Goal: Transaction & Acquisition: Purchase product/service

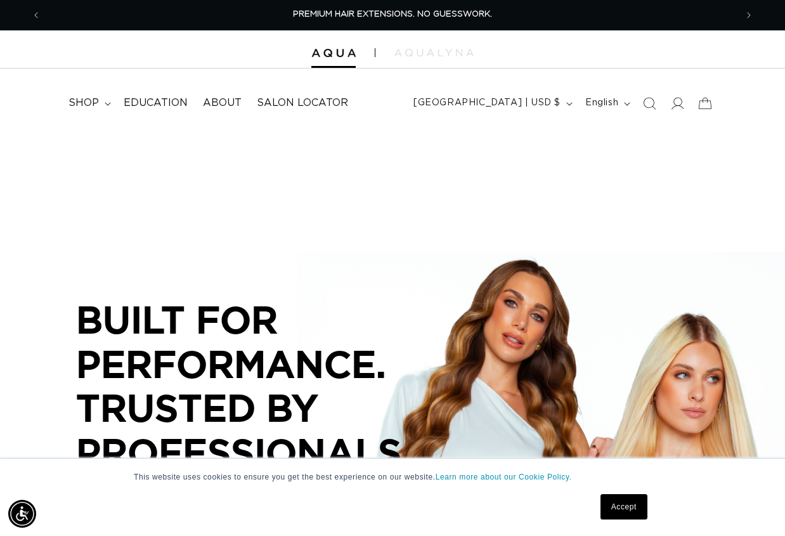
click at [593, 495] on div "Accept" at bounding box center [369, 506] width 563 height 33
click at [615, 504] on link "Accept" at bounding box center [624, 506] width 47 height 25
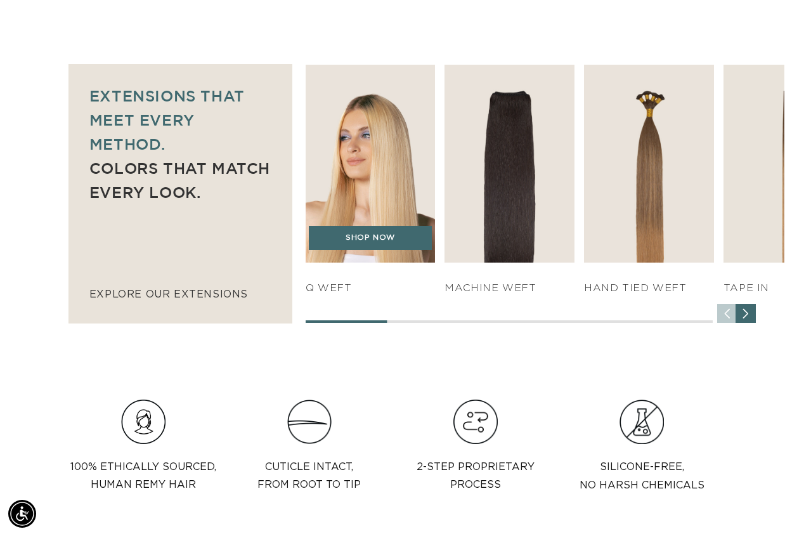
scroll to position [0, 695]
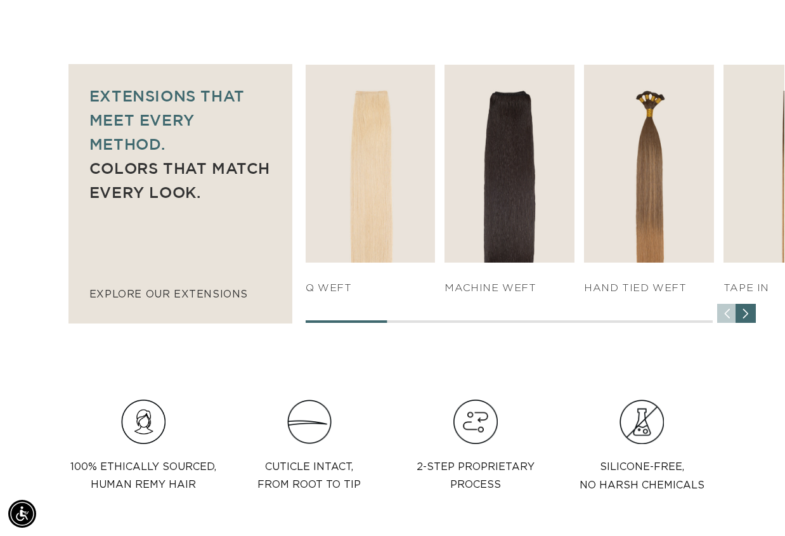
click at [751, 313] on div "Next slide" at bounding box center [746, 314] width 20 height 20
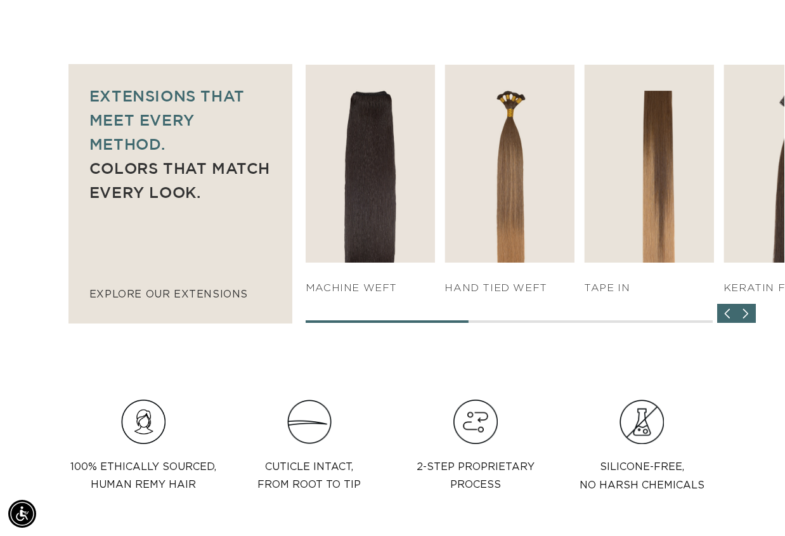
click at [751, 313] on div "Next slide" at bounding box center [746, 314] width 20 height 20
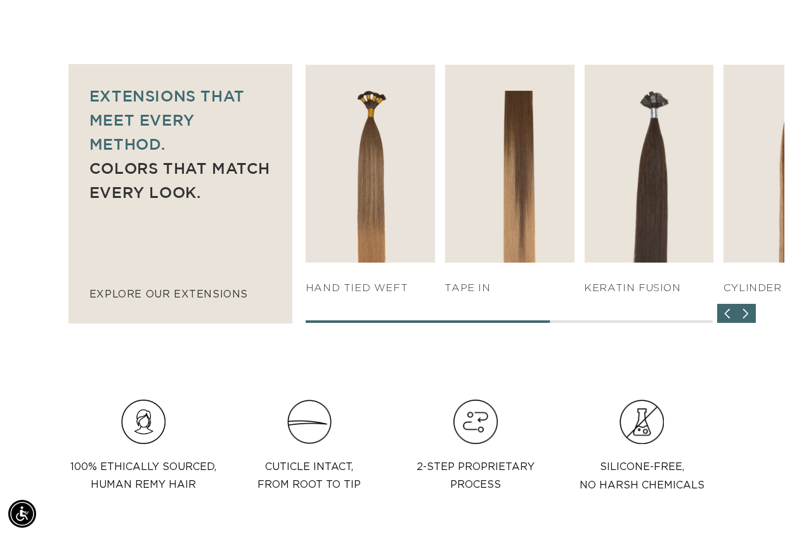
click at [751, 313] on div "Next slide" at bounding box center [746, 314] width 20 height 20
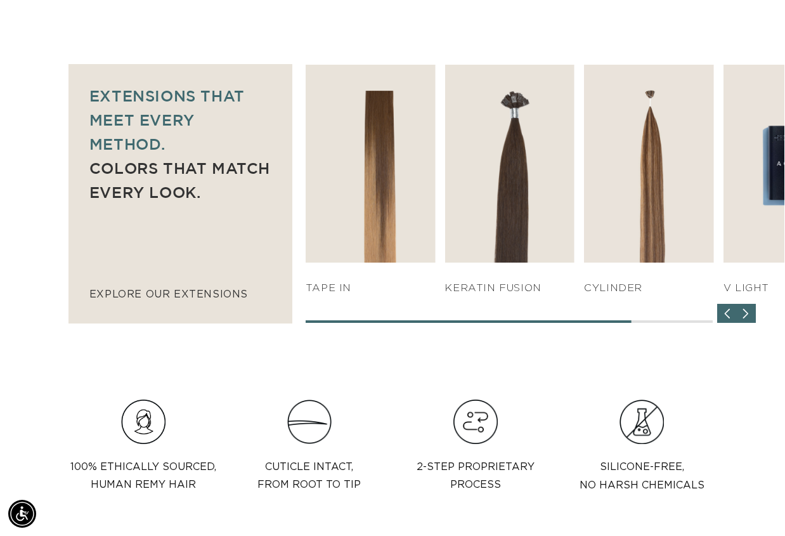
click at [751, 313] on div "Next slide" at bounding box center [746, 314] width 20 height 20
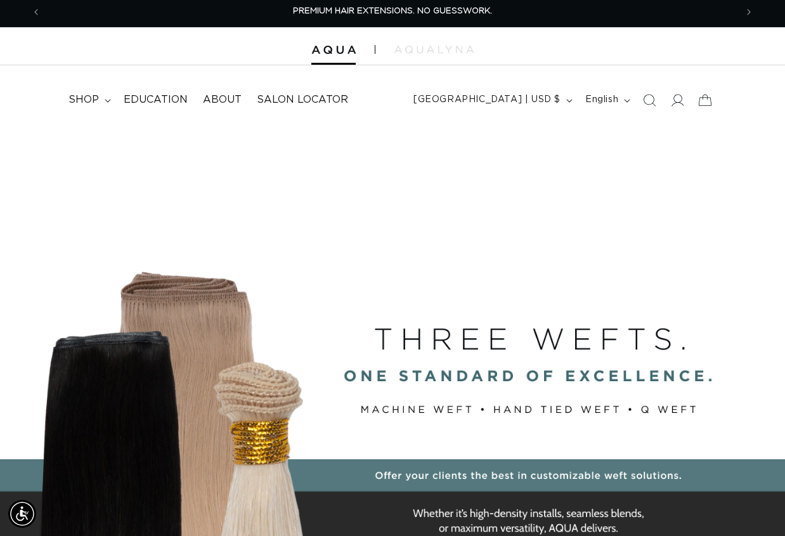
scroll to position [0, 0]
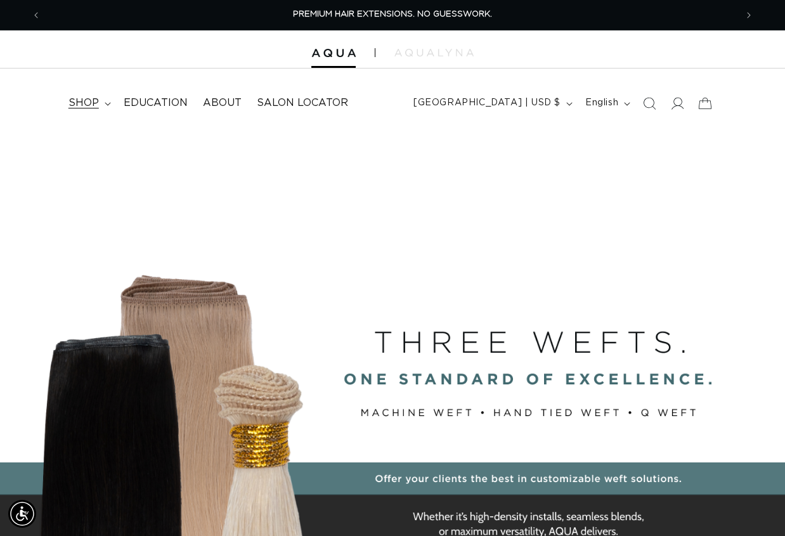
click at [101, 106] on summary "shop" at bounding box center [88, 103] width 55 height 29
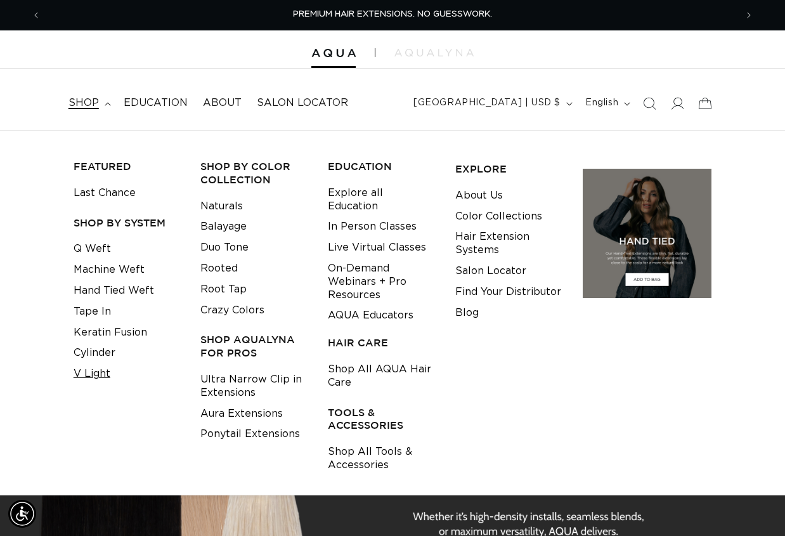
click at [100, 370] on link "V Light" at bounding box center [92, 374] width 37 height 21
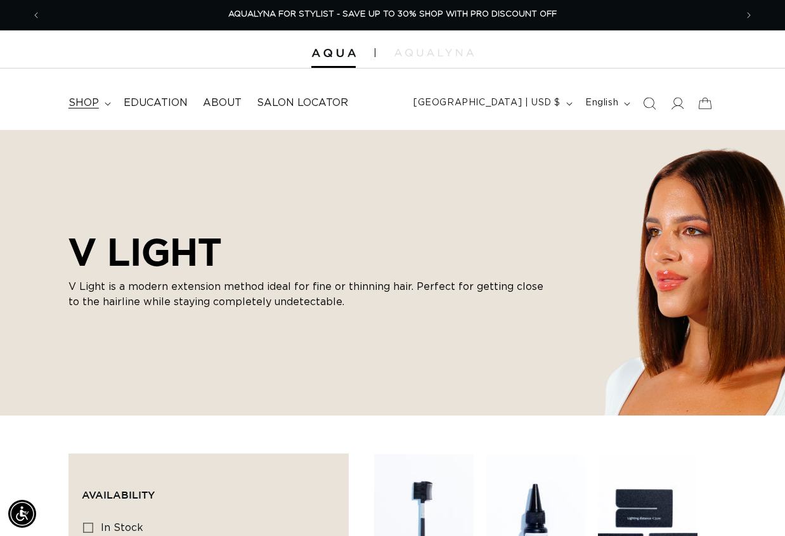
click at [106, 106] on summary "shop" at bounding box center [88, 103] width 55 height 29
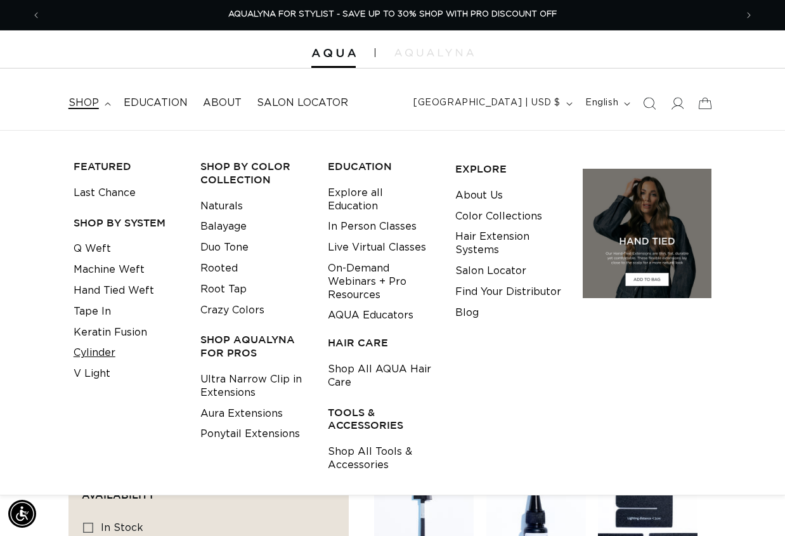
click at [98, 356] on link "Cylinder" at bounding box center [95, 353] width 42 height 21
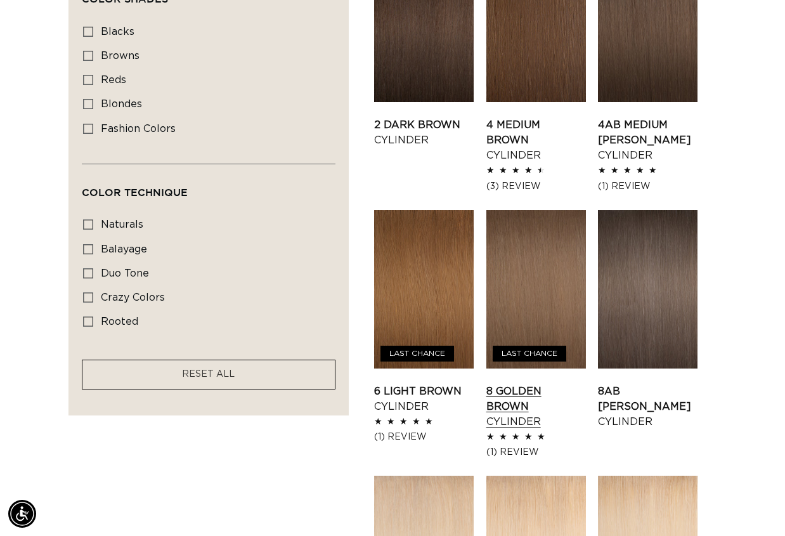
scroll to position [0, 1391]
click at [537, 384] on link "8 Golden Brown Cylinder" at bounding box center [537, 407] width 100 height 46
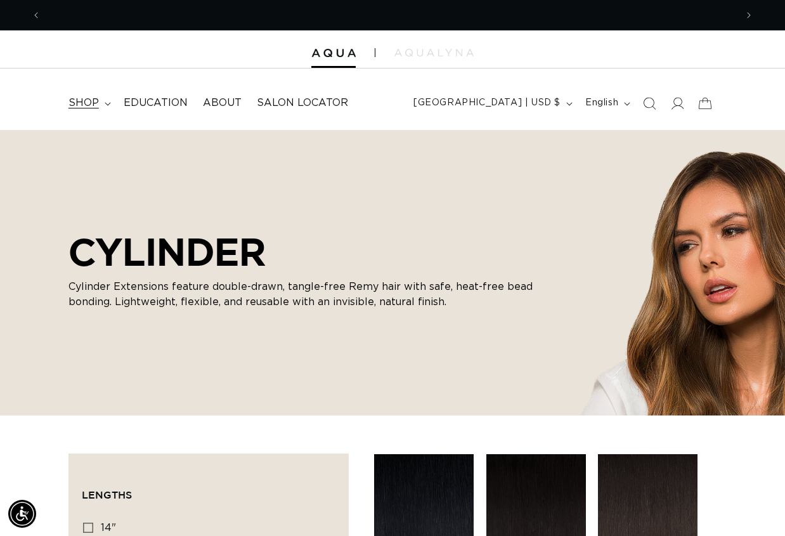
scroll to position [0, 695]
click at [107, 102] on icon at bounding box center [108, 104] width 6 height 4
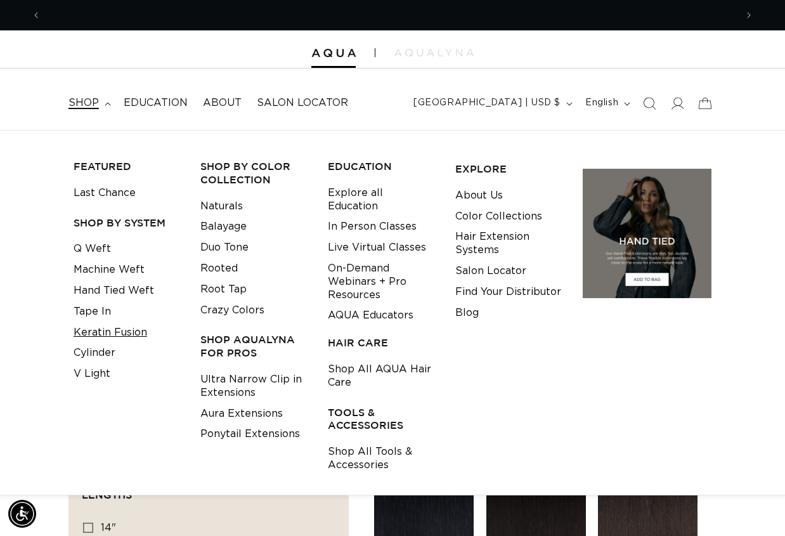
scroll to position [0, 1391]
click at [91, 330] on link "Keratin Fusion" at bounding box center [111, 332] width 74 height 21
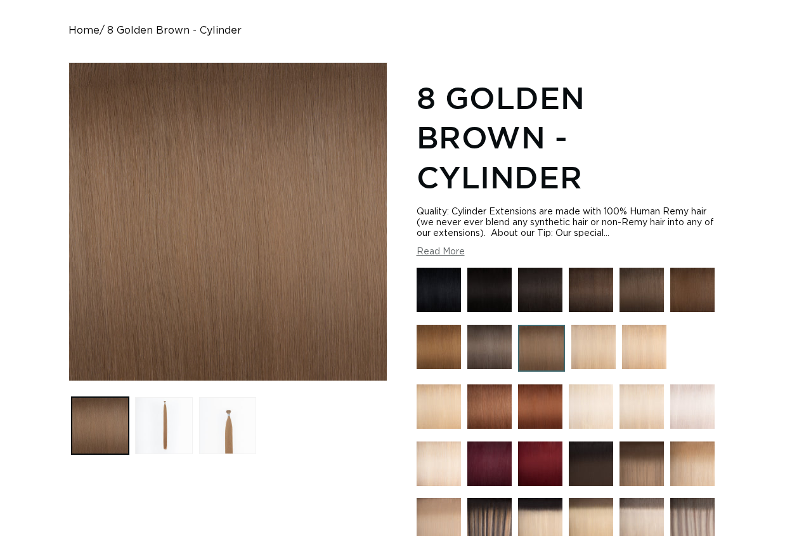
scroll to position [127, 0]
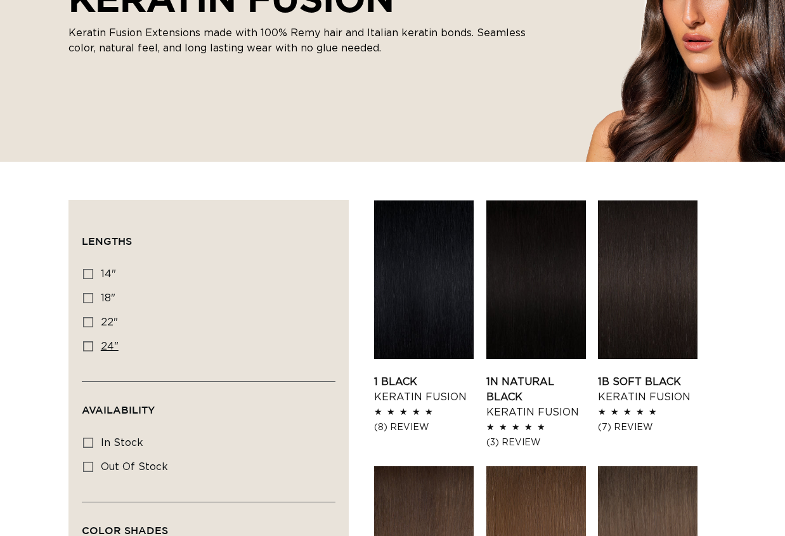
scroll to position [381, 0]
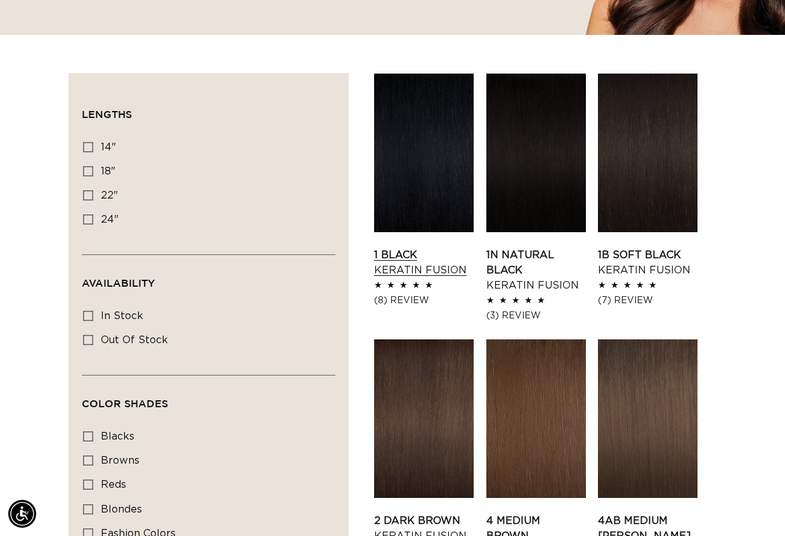
click at [461, 247] on link "1 Black Keratin Fusion" at bounding box center [424, 262] width 100 height 30
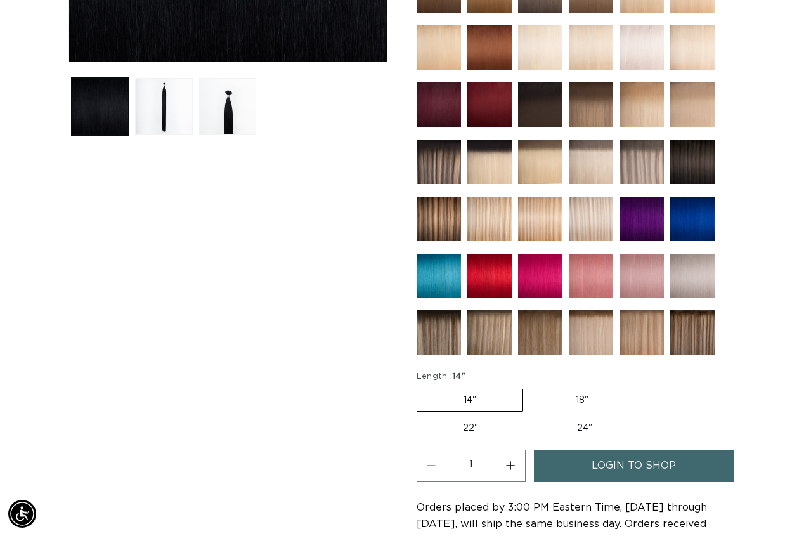
scroll to position [444, 0]
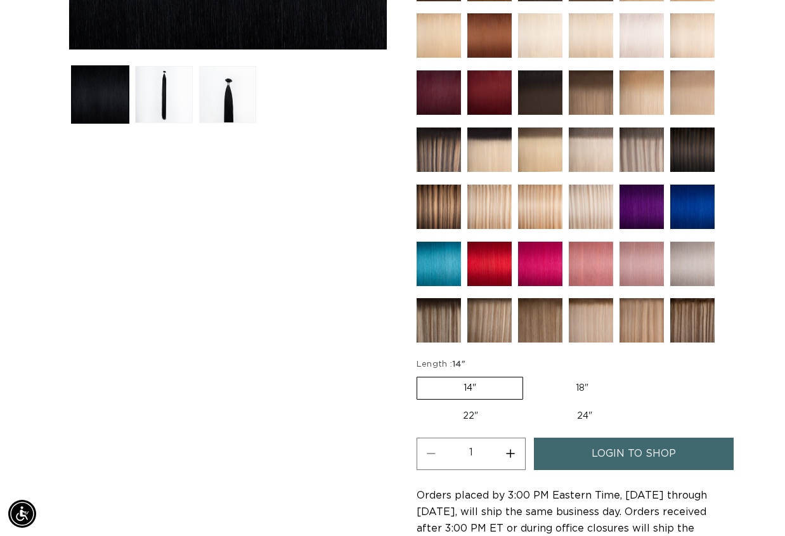
click at [476, 266] on img at bounding box center [490, 264] width 44 height 44
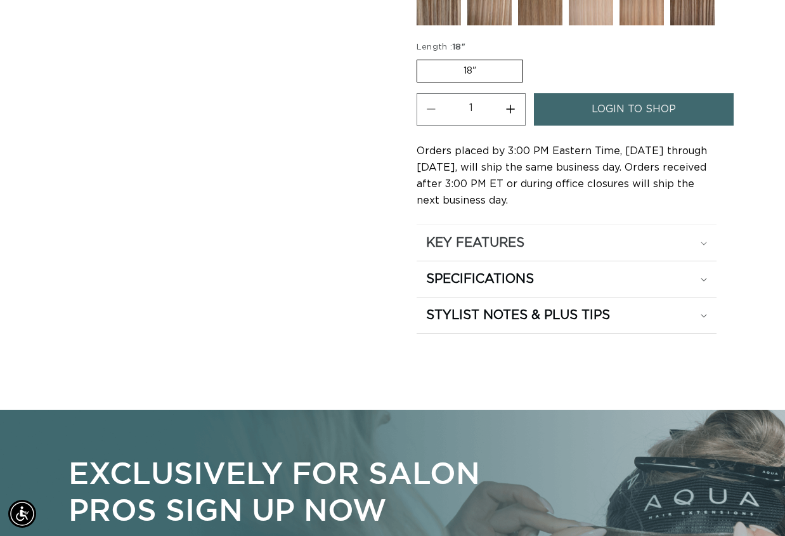
scroll to position [0, 695]
click at [695, 242] on div "KEY FEATURES" at bounding box center [567, 243] width 282 height 16
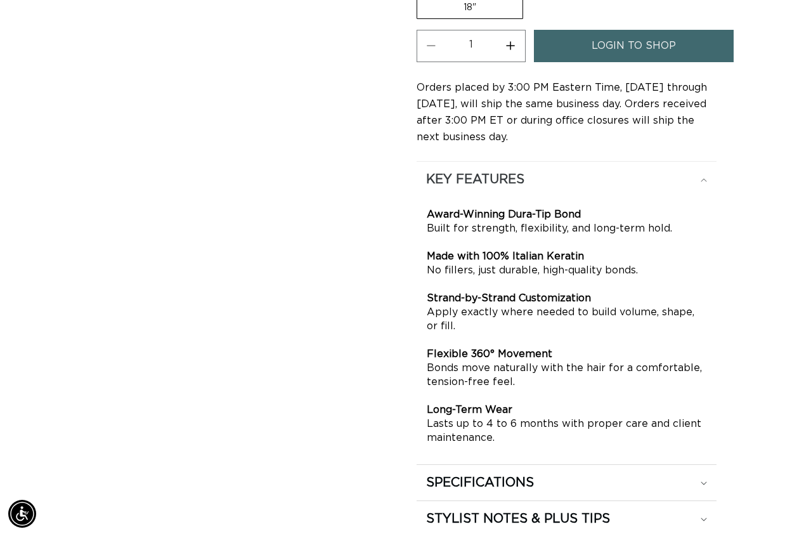
click at [702, 175] on div "KEY FEATURES" at bounding box center [567, 179] width 282 height 16
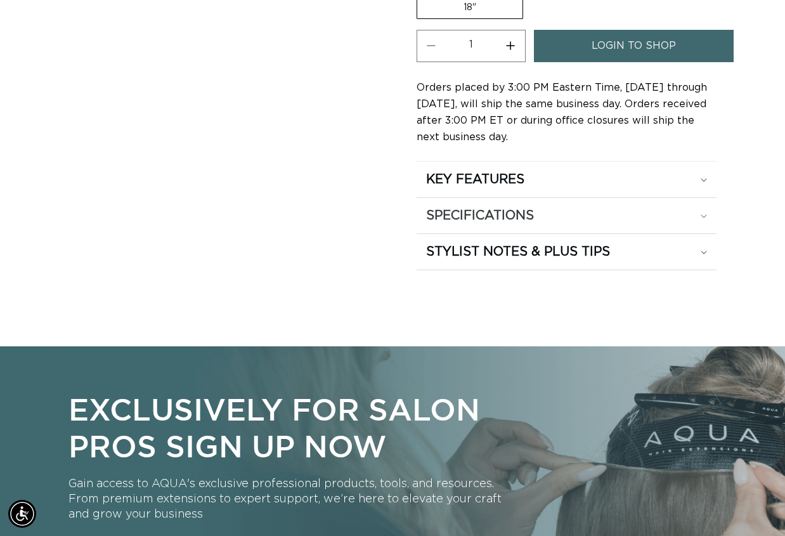
click at [702, 211] on div "SPECIFICATIONS" at bounding box center [567, 215] width 282 height 16
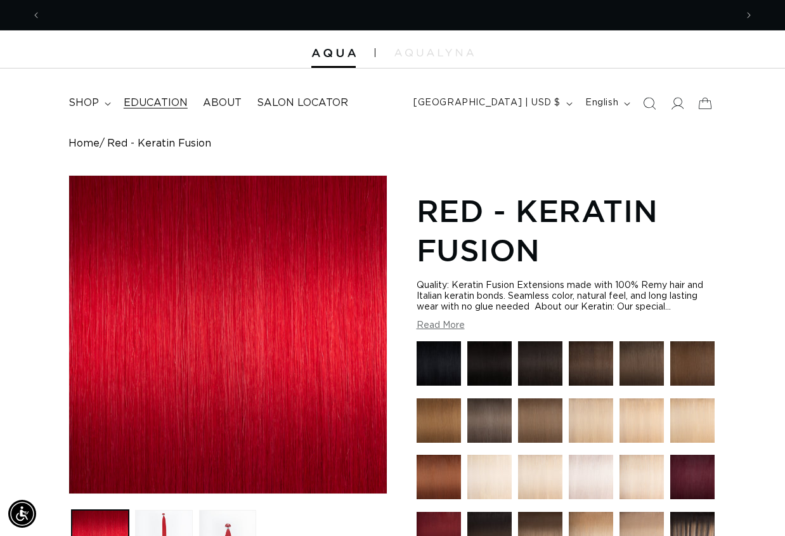
scroll to position [0, 1391]
click at [114, 96] on summary "shop" at bounding box center [88, 103] width 55 height 29
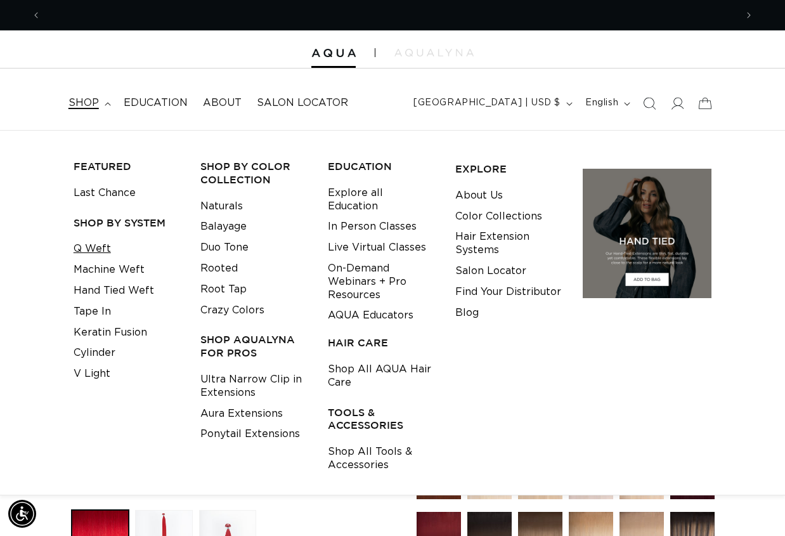
scroll to position [0, 0]
click at [95, 252] on link "Q Weft" at bounding box center [92, 249] width 37 height 21
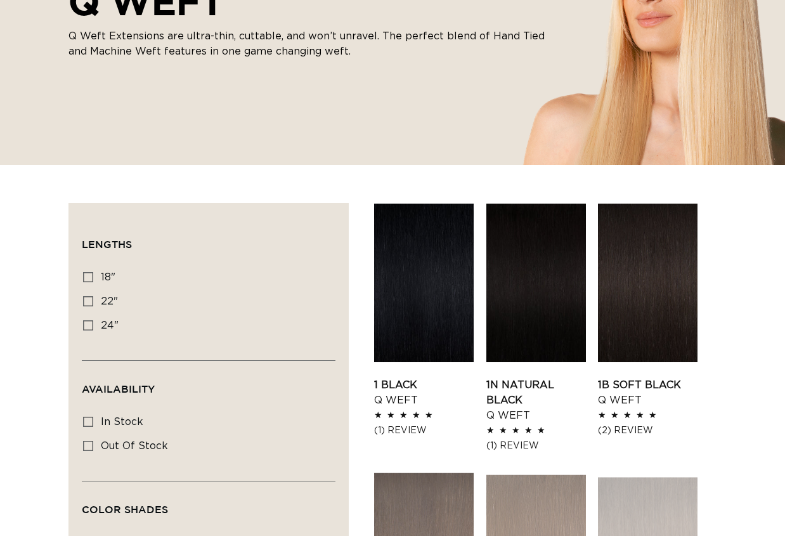
scroll to position [254, 0]
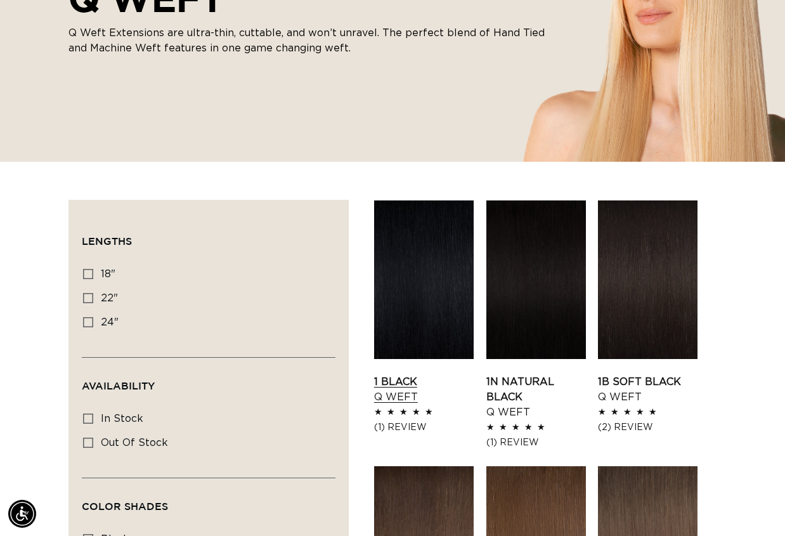
click at [438, 374] on link "1 Black Q Weft" at bounding box center [424, 389] width 100 height 30
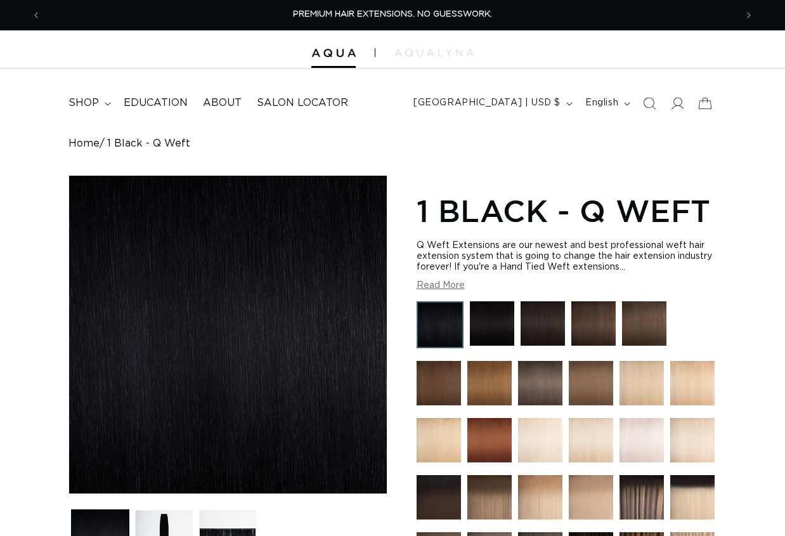
scroll to position [63, 0]
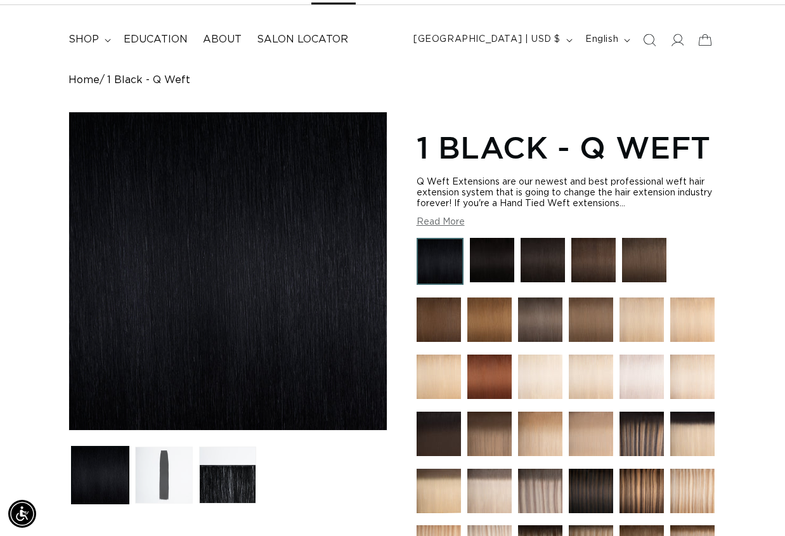
click at [176, 471] on button "Load image 2 in gallery view" at bounding box center [164, 476] width 58 height 58
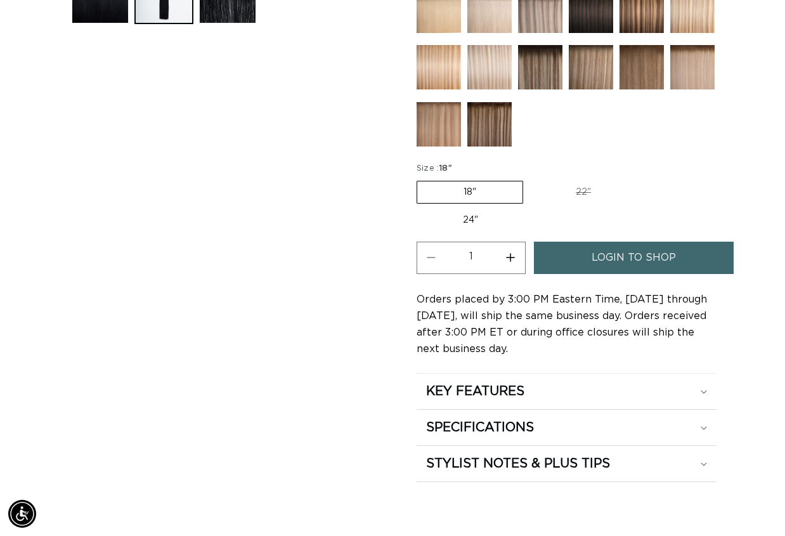
scroll to position [634, 0]
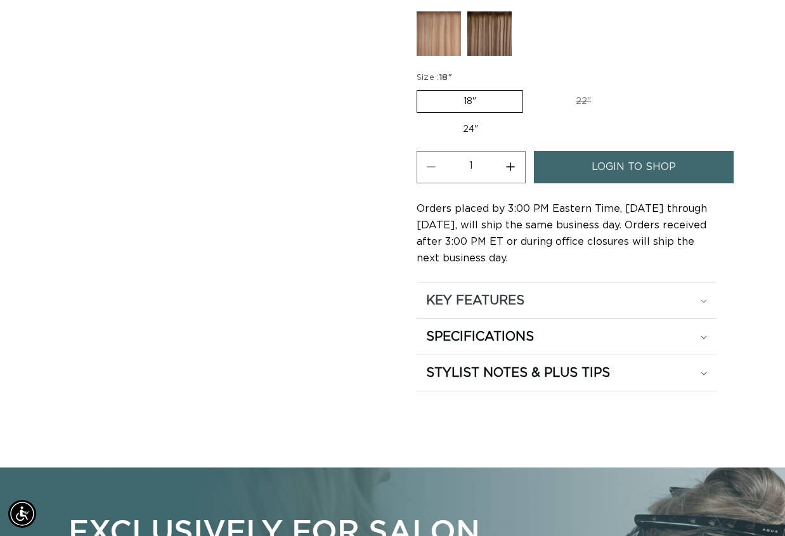
click at [619, 298] on div "KEY FEATURES" at bounding box center [567, 300] width 282 height 16
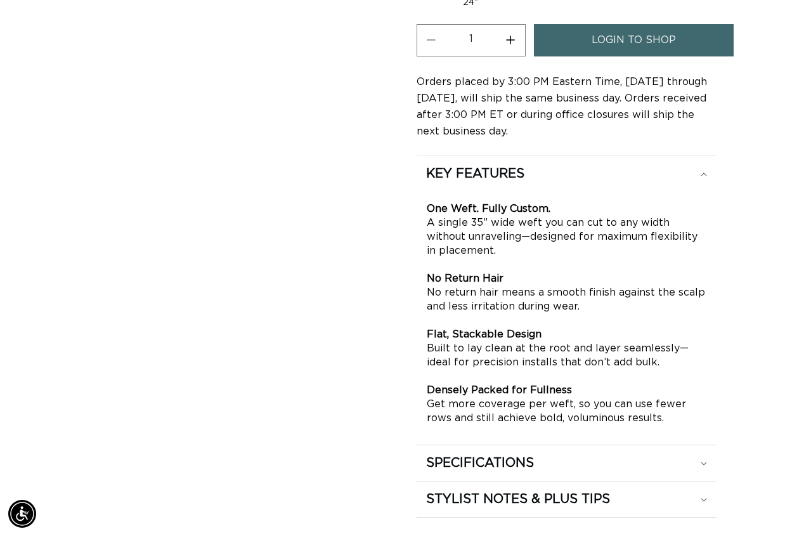
scroll to position [888, 0]
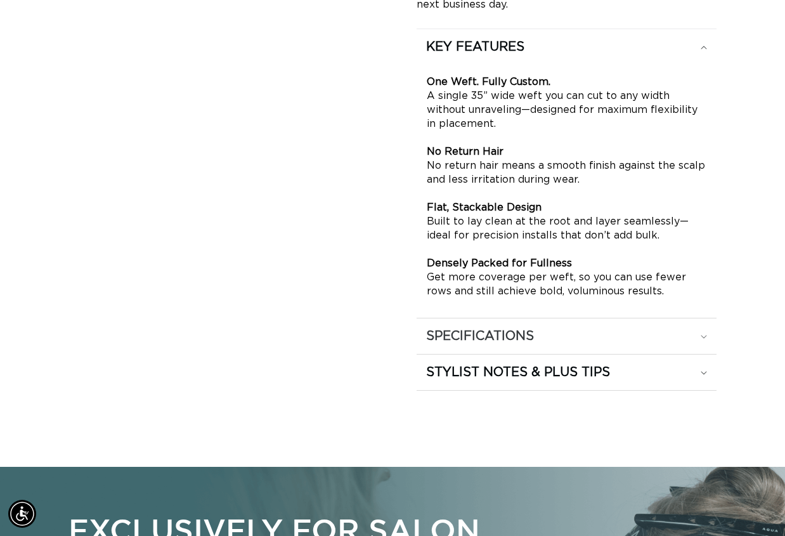
click at [589, 341] on div "SPECIFICATIONS" at bounding box center [567, 336] width 282 height 16
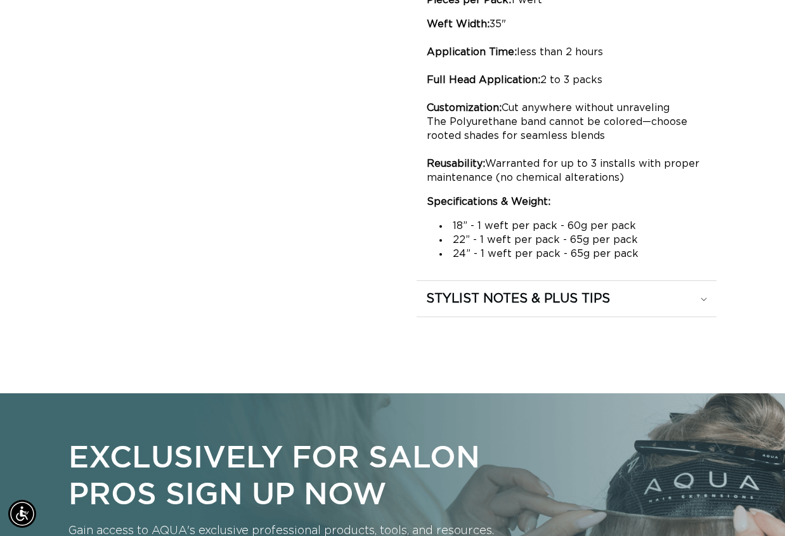
scroll to position [0, 1391]
click at [628, 299] on div "STYLIST NOTES & PLUS TIPS" at bounding box center [567, 299] width 282 height 16
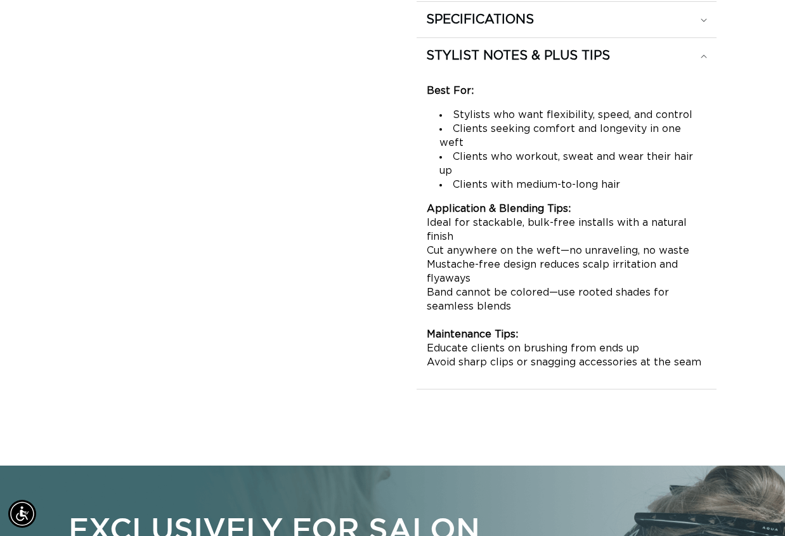
scroll to position [0, 0]
click at [698, 54] on div "STYLIST NOTES & PLUS TIPS" at bounding box center [567, 56] width 282 height 16
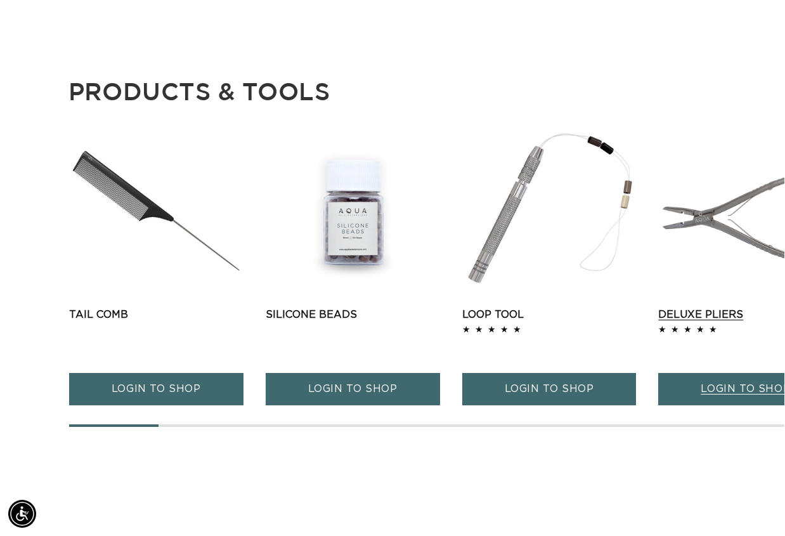
scroll to position [0, 1391]
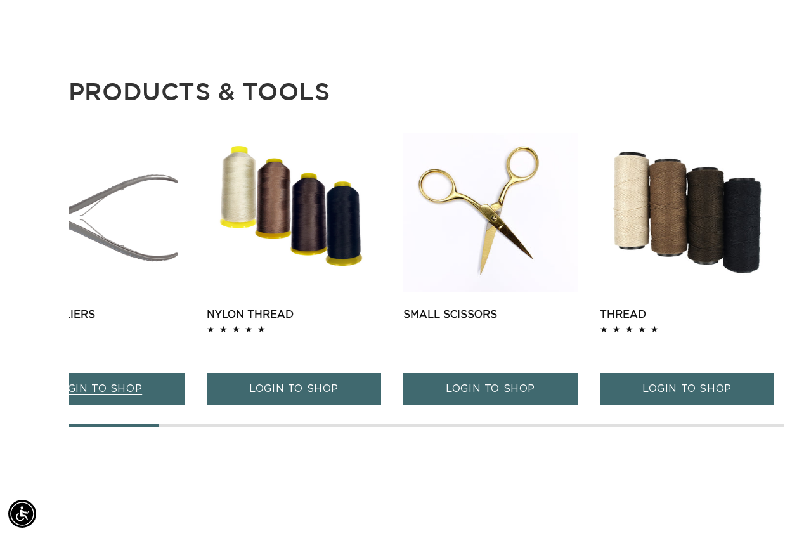
click at [112, 316] on link "Deluxe Pliers" at bounding box center [97, 314] width 174 height 15
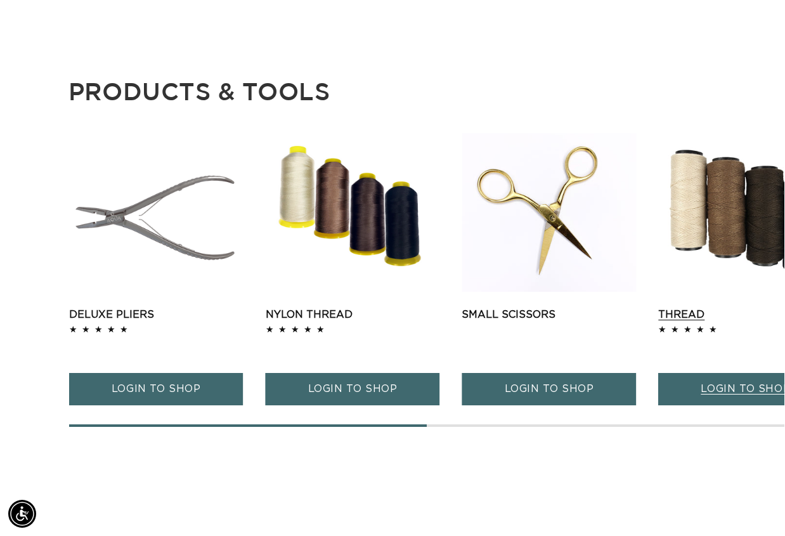
scroll to position [0, 0]
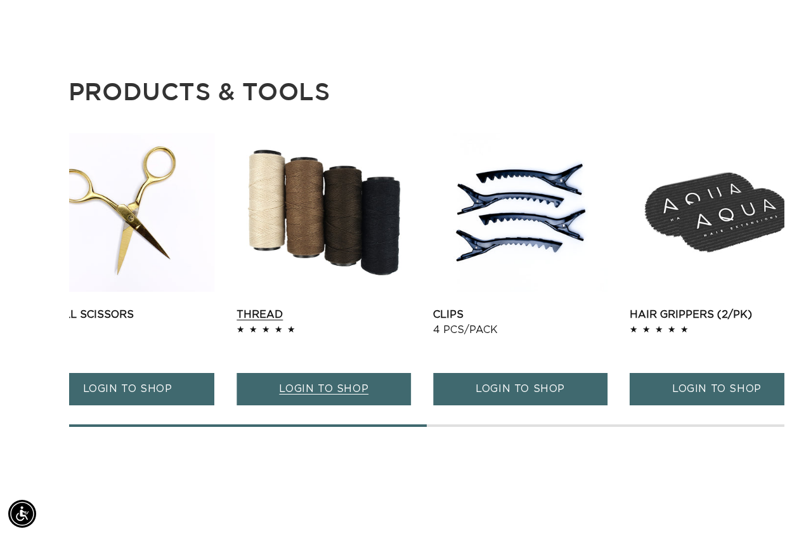
click at [246, 322] on link "Thread" at bounding box center [324, 314] width 174 height 15
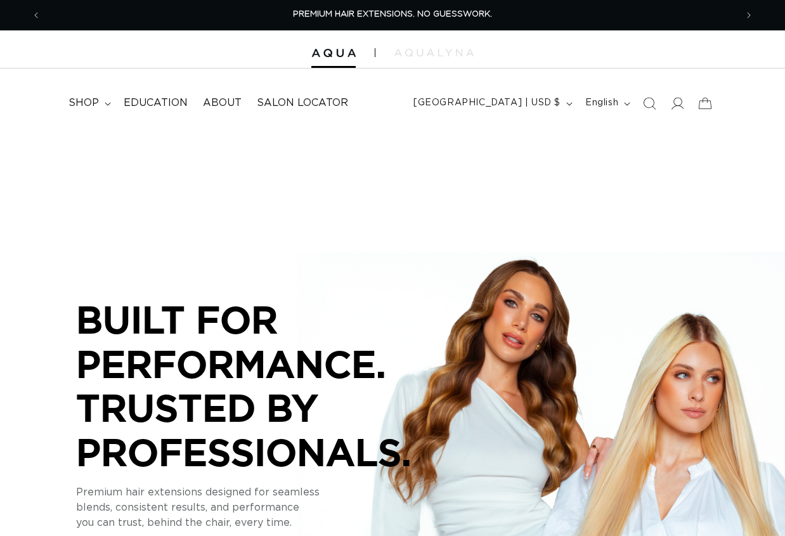
click at [455, 59] on div at bounding box center [392, 49] width 785 height 38
click at [445, 50] on img at bounding box center [434, 53] width 79 height 8
